Goal: Task Accomplishment & Management: Use online tool/utility

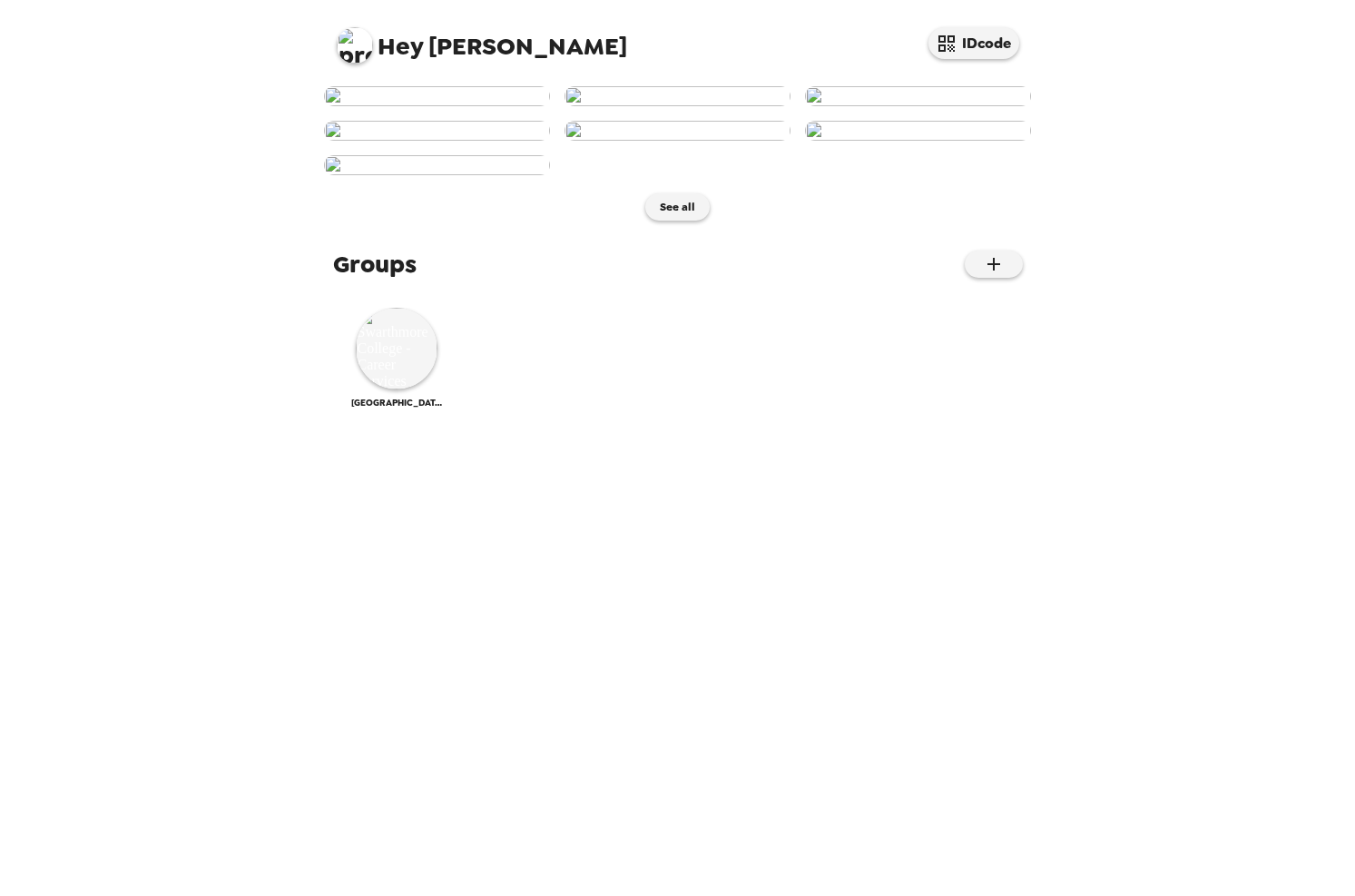
click at [420, 175] on img at bounding box center [437, 165] width 226 height 20
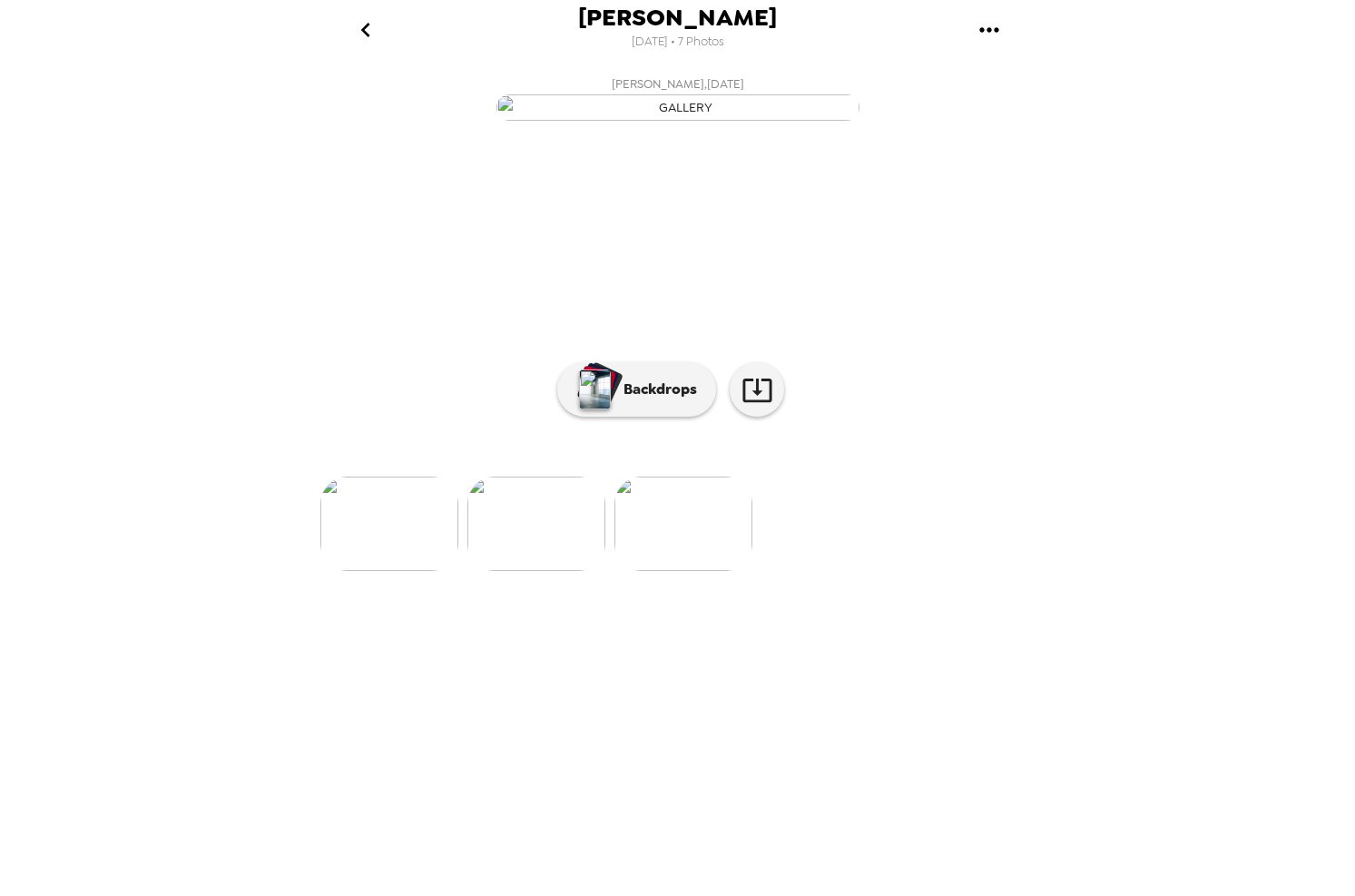
scroll to position [0, 877]
click at [641, 400] on p "Backdrops" at bounding box center [656, 389] width 82 height 22
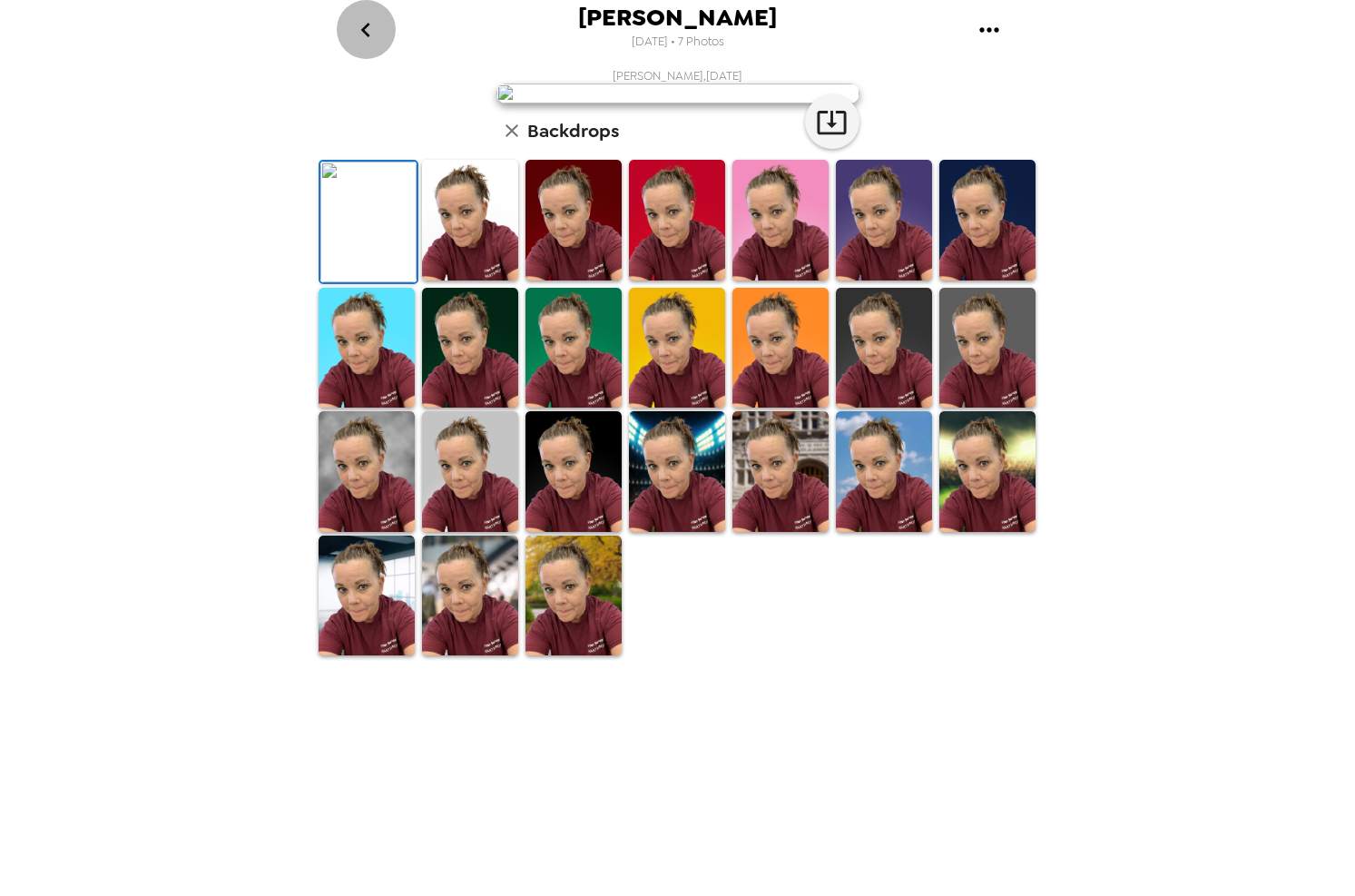
click at [373, 30] on icon "go back" at bounding box center [366, 30] width 29 height 29
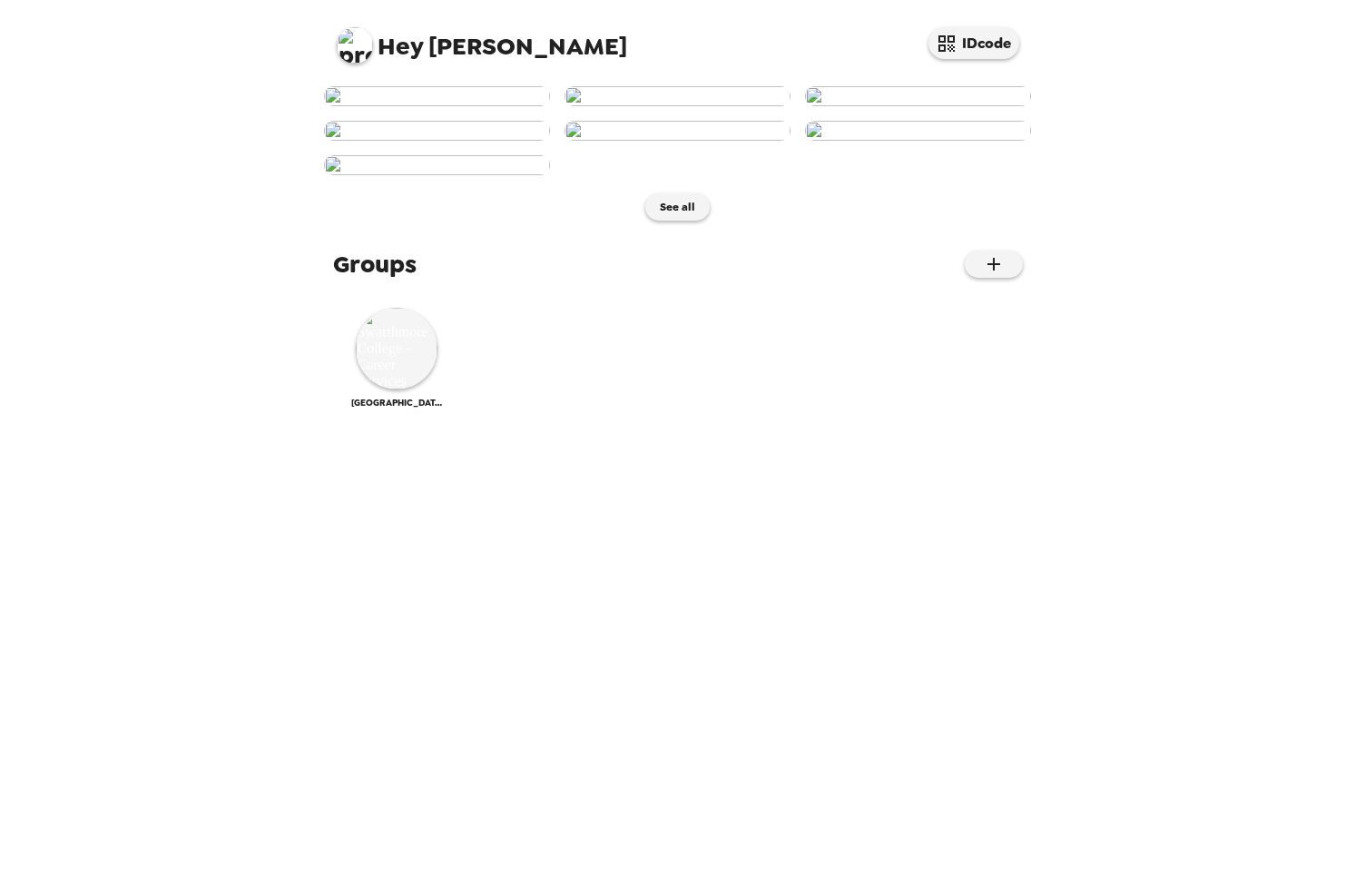
drag, startPoint x: 402, startPoint y: 51, endPoint x: 347, endPoint y: 33, distance: 57.9
click at [402, 50] on span "Hey" at bounding box center [400, 46] width 45 height 32
